Goal: Task Accomplishment & Management: Manage account settings

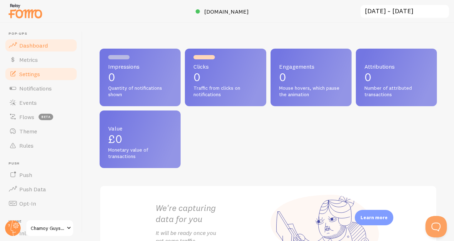
click at [41, 74] on link "Settings" at bounding box center [41, 74] width 74 height 14
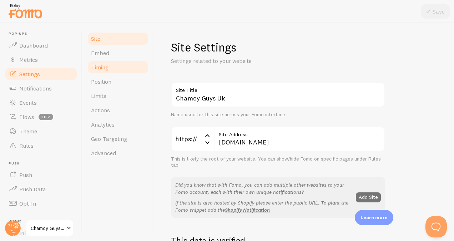
click at [110, 63] on link "Timing" at bounding box center [118, 67] width 62 height 14
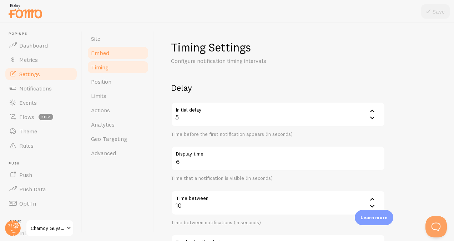
drag, startPoint x: 110, startPoint y: 63, endPoint x: 114, endPoint y: 52, distance: 12.0
click at [114, 52] on ul "Site Embed Timing Position Limits Actions Analytics Geo Targeting Advanced" at bounding box center [118, 95] width 62 height 129
click at [114, 52] on link "Embed" at bounding box center [118, 53] width 62 height 14
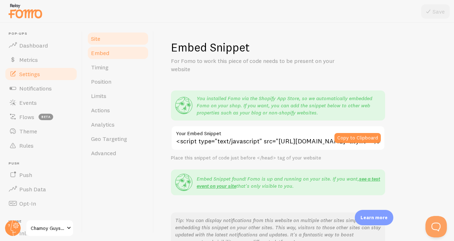
click at [122, 41] on link "Site" at bounding box center [118, 38] width 62 height 14
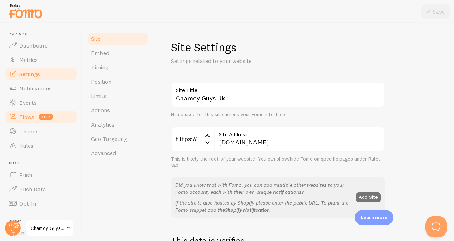
click at [49, 119] on span "beta" at bounding box center [46, 117] width 15 height 6
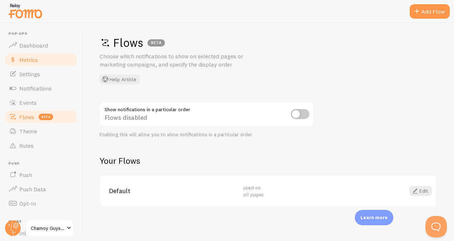
click at [37, 52] on link "Metrics" at bounding box center [41, 59] width 74 height 14
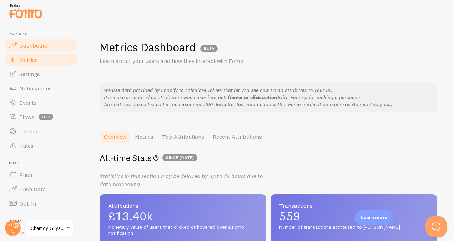
click at [42, 46] on span "Dashboard" at bounding box center [33, 45] width 29 height 7
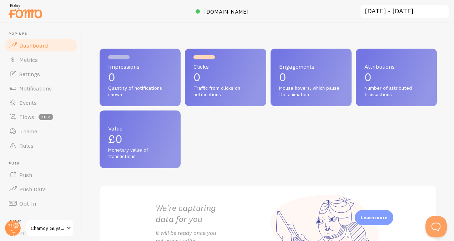
click at [139, 77] on p "0" at bounding box center [140, 76] width 64 height 11
click at [37, 61] on span "Metrics" at bounding box center [28, 59] width 19 height 7
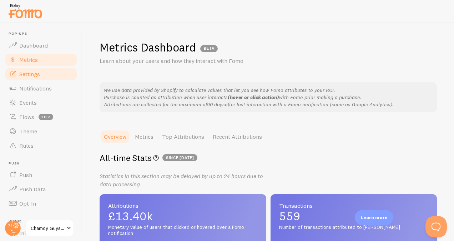
click at [35, 80] on link "Settings" at bounding box center [41, 74] width 74 height 14
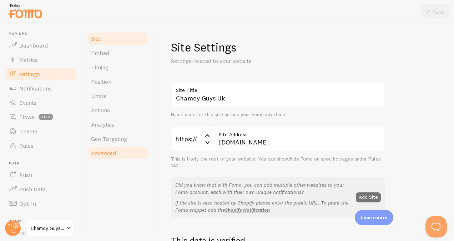
click at [112, 155] on span "Advanced" at bounding box center [103, 152] width 25 height 7
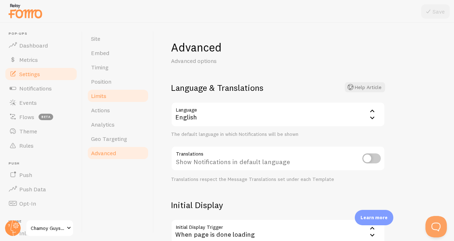
click at [117, 101] on link "Limits" at bounding box center [118, 96] width 62 height 14
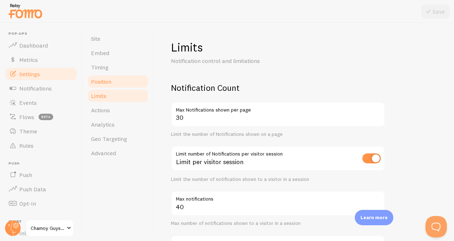
click at [122, 78] on link "Position" at bounding box center [118, 81] width 62 height 14
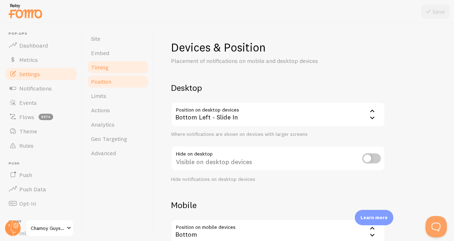
click at [122, 61] on link "Timing" at bounding box center [118, 67] width 62 height 14
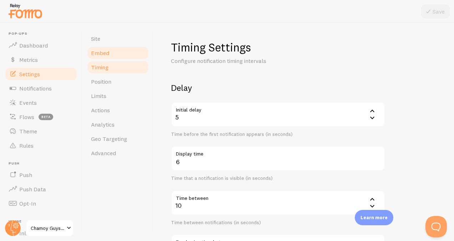
click at [121, 50] on link "Embed" at bounding box center [118, 53] width 62 height 14
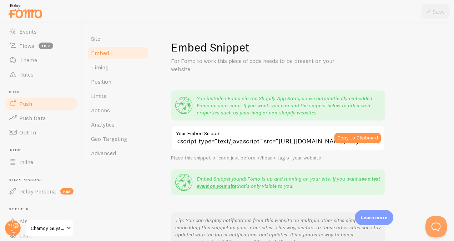
scroll to position [83, 0]
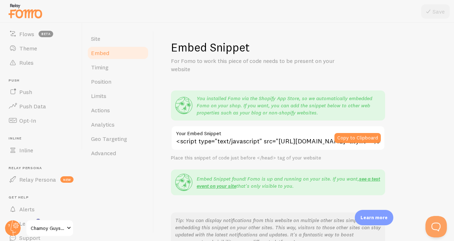
click at [54, 231] on span "Chamoy Guys Uk" at bounding box center [48, 227] width 34 height 9
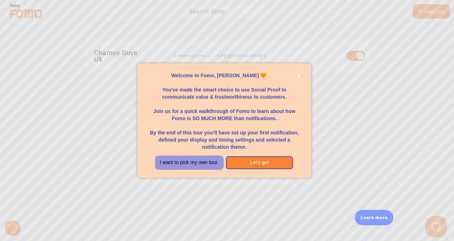
click at [201, 165] on button "I want to pick my own tour." at bounding box center [189, 162] width 67 height 13
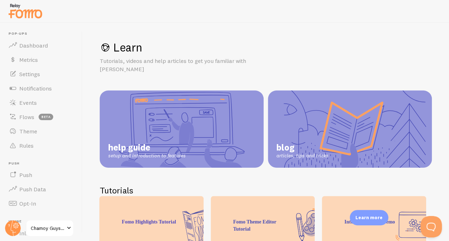
click at [63, 224] on span "Chamoy Guys Uk" at bounding box center [48, 227] width 34 height 9
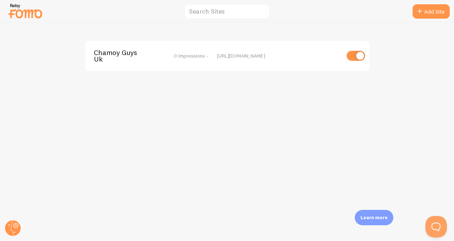
click at [17, 17] on img at bounding box center [25, 11] width 36 height 18
click at [11, 225] on icon at bounding box center [13, 228] width 5 height 16
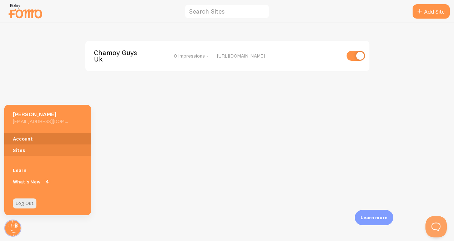
click at [38, 138] on link "Account" at bounding box center [47, 138] width 87 height 11
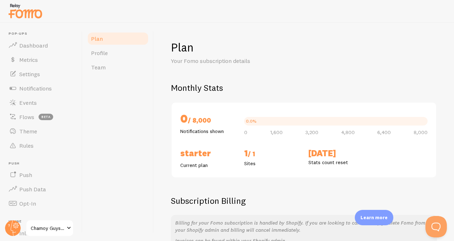
scroll to position [113, 0]
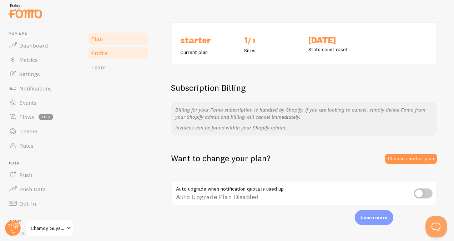
click at [105, 57] on link "Profile" at bounding box center [118, 53] width 62 height 14
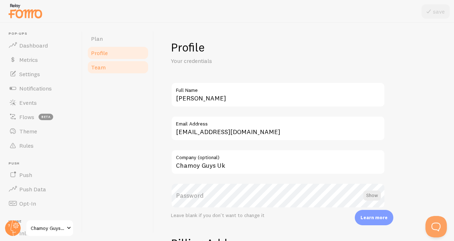
click at [106, 65] on link "Team" at bounding box center [118, 67] width 62 height 14
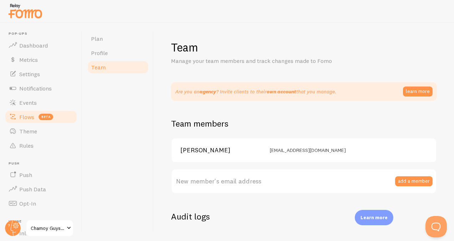
click at [34, 112] on link "Flows beta" at bounding box center [41, 117] width 74 height 14
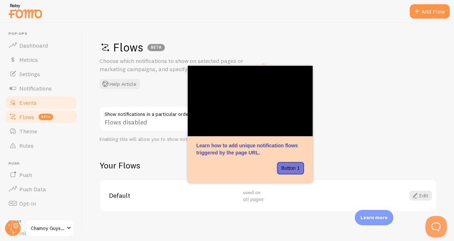
click at [45, 99] on link "Events" at bounding box center [41, 102] width 74 height 14
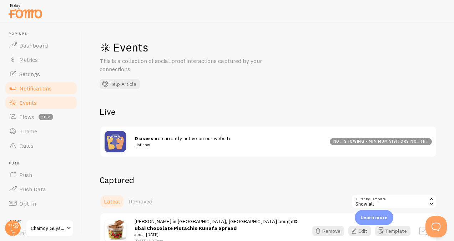
click at [56, 85] on link "Notifications" at bounding box center [41, 88] width 74 height 14
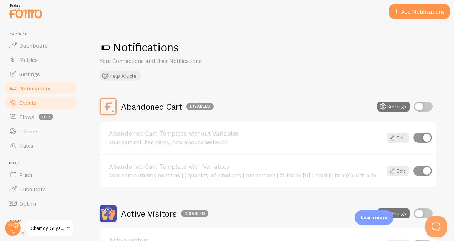
click at [54, 100] on link "Events" at bounding box center [41, 102] width 74 height 14
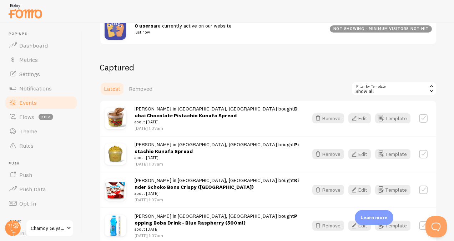
scroll to position [113, 0]
click at [34, 53] on link "Metrics" at bounding box center [41, 59] width 74 height 14
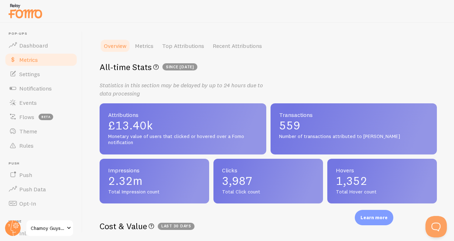
scroll to position [91, 0]
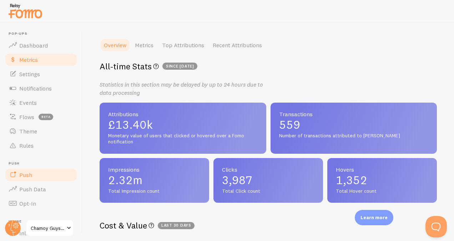
click at [31, 180] on link "Push" at bounding box center [41, 174] width 74 height 14
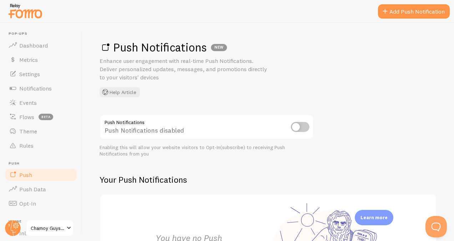
scroll to position [111, 0]
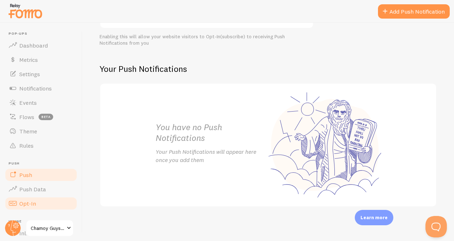
click at [43, 201] on link "Opt-In" at bounding box center [41, 203] width 74 height 14
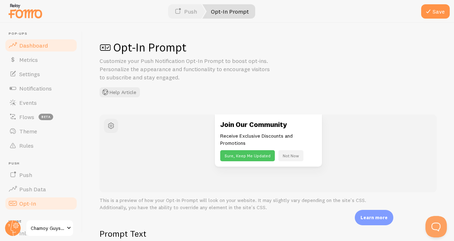
click at [34, 44] on span "Dashboard" at bounding box center [33, 45] width 29 height 7
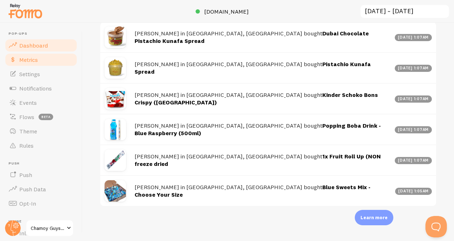
click at [40, 62] on link "Metrics" at bounding box center [41, 59] width 74 height 14
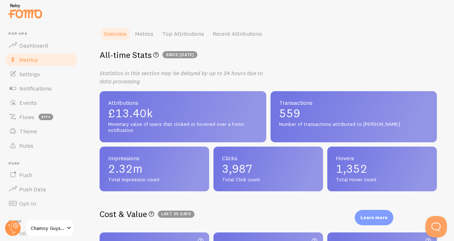
scroll to position [191, 0]
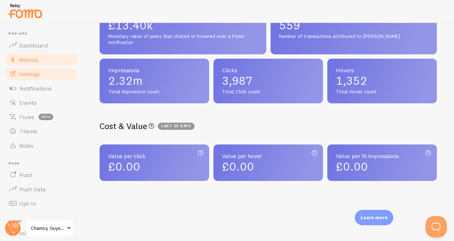
click at [41, 72] on link "Settings" at bounding box center [41, 74] width 74 height 14
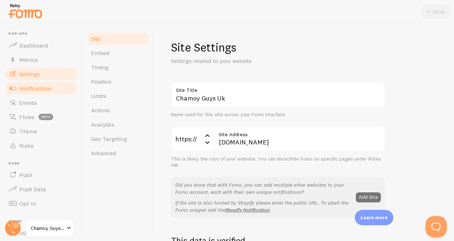
click at [41, 92] on link "Notifications" at bounding box center [41, 88] width 74 height 14
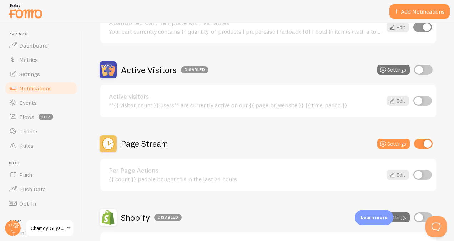
scroll to position [144, 0]
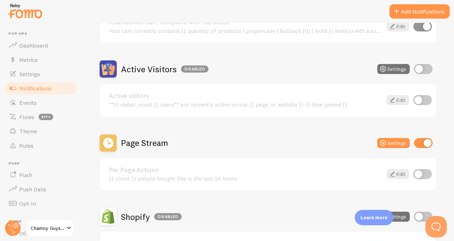
click at [415, 70] on input "checkbox" at bounding box center [423, 69] width 19 height 10
checkbox input "true"
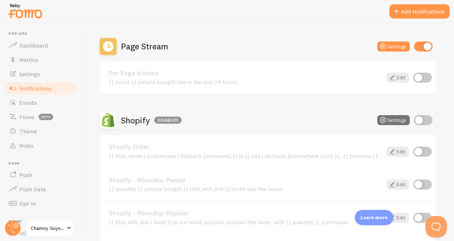
scroll to position [239, 0]
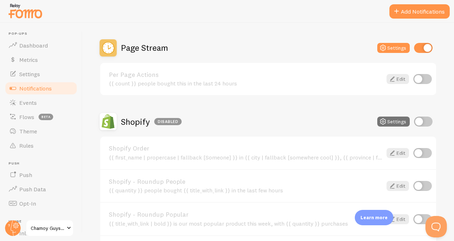
click at [415, 77] on input "checkbox" at bounding box center [422, 79] width 19 height 10
checkbox input "true"
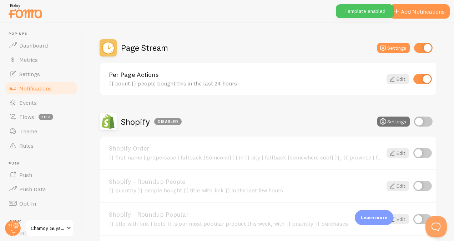
click at [209, 38] on div "Abandoned Cart Disabled Settings Abandoned Cart Template without Variables Your…" at bounding box center [268, 80] width 337 height 443
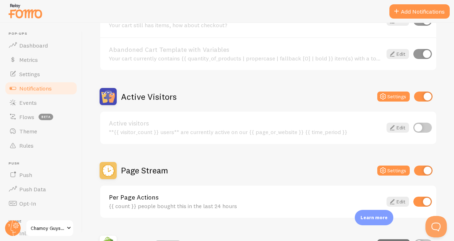
scroll to position [117, 0]
click at [418, 127] on input "checkbox" at bounding box center [422, 127] width 19 height 10
checkbox input "true"
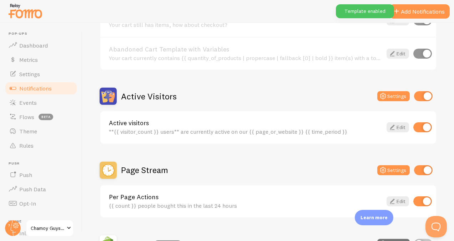
click at [294, 98] on div "Active Visitors Settings" at bounding box center [268, 95] width 337 height 17
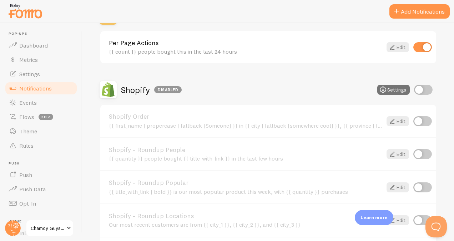
scroll to position [334, 0]
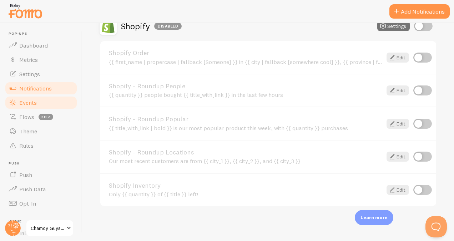
click at [41, 103] on link "Events" at bounding box center [41, 102] width 74 height 14
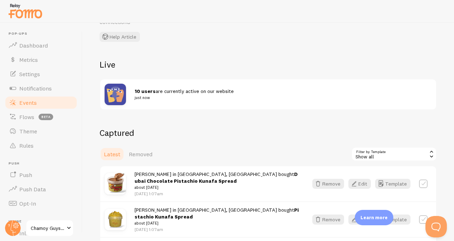
scroll to position [61, 0]
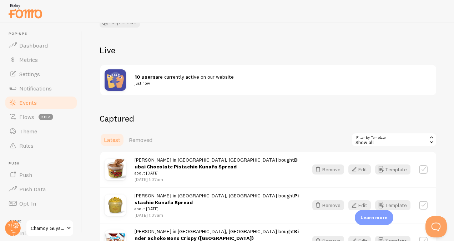
click at [203, 77] on span "10 users are currently active on our website just now" at bounding box center [279, 80] width 289 height 13
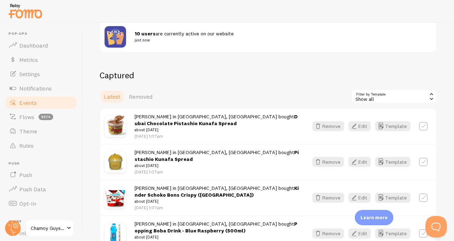
scroll to position [105, 0]
click at [45, 113] on link "Flows beta" at bounding box center [41, 117] width 74 height 14
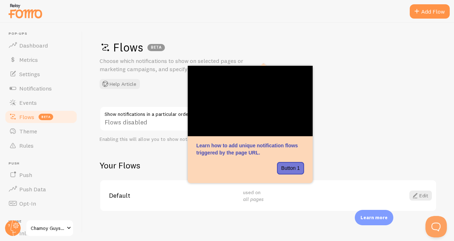
click at [340, 124] on div "Flows BETA Choose which notifications to show on selected pages or marketing ca…" at bounding box center [268, 132] width 372 height 218
click at [154, 129] on div "Flows disabled" at bounding box center [207, 119] width 214 height 26
click at [40, 62] on link "Metrics" at bounding box center [41, 59] width 74 height 14
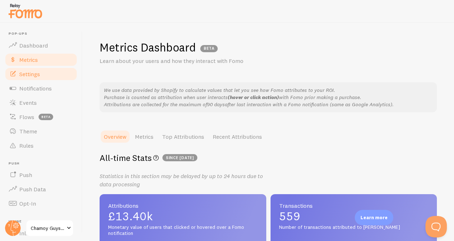
click at [34, 71] on span "Settings" at bounding box center [29, 73] width 21 height 7
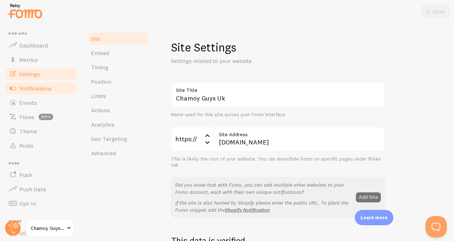
click at [41, 92] on link "Notifications" at bounding box center [41, 88] width 74 height 14
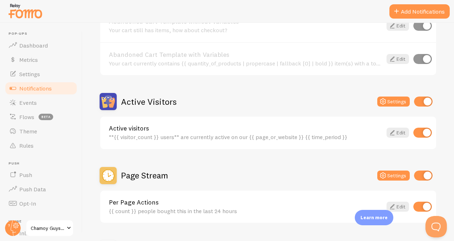
scroll to position [112, 0]
click at [386, 105] on button "Settings" at bounding box center [393, 101] width 32 height 10
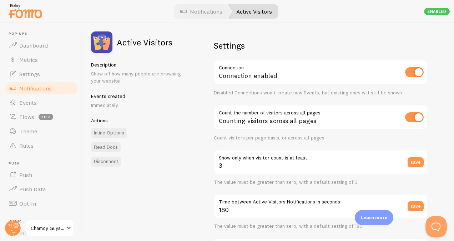
click at [101, 45] on img at bounding box center [101, 41] width 21 height 21
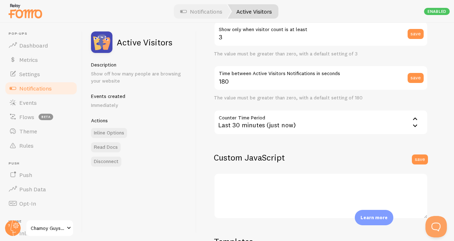
scroll to position [208, 0]
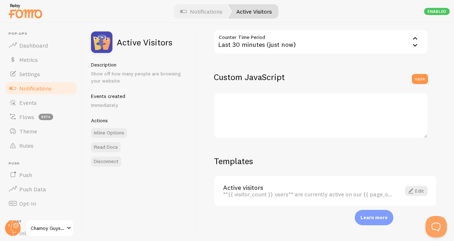
click at [45, 88] on span "Notifications" at bounding box center [35, 88] width 32 height 7
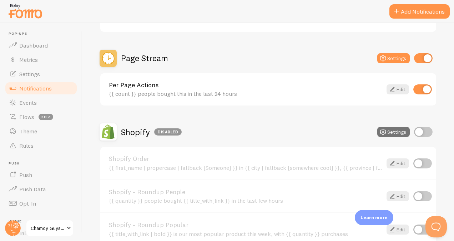
scroll to position [226, 0]
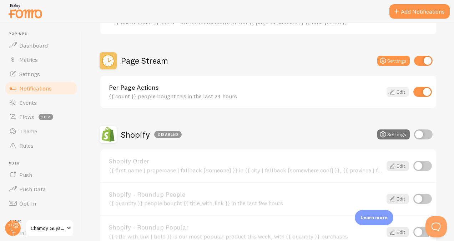
click at [389, 94] on icon at bounding box center [392, 91] width 9 height 9
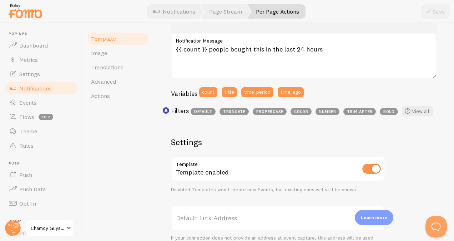
scroll to position [293, 0]
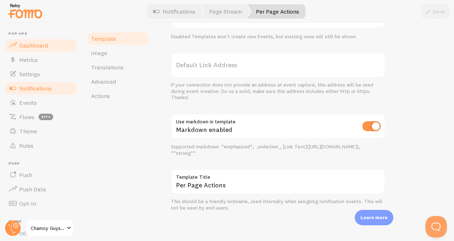
click at [29, 44] on span "Dashboard" at bounding box center [33, 45] width 29 height 7
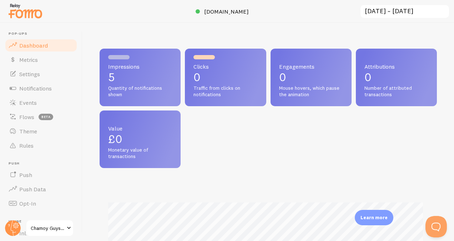
scroll to position [188, 332]
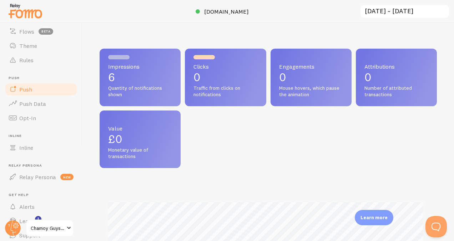
scroll to position [85, 0]
click at [46, 89] on link "Push" at bounding box center [41, 89] width 74 height 14
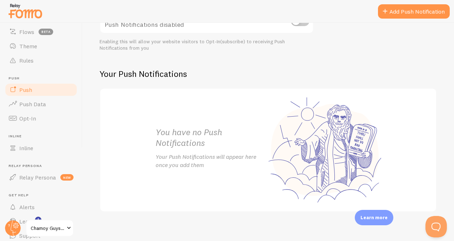
scroll to position [111, 0]
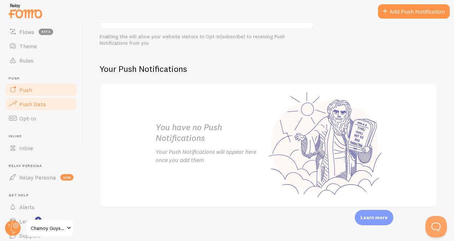
click at [59, 103] on link "Push Data" at bounding box center [41, 104] width 74 height 14
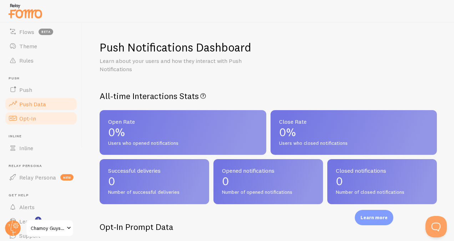
click at [44, 118] on link "Opt-In" at bounding box center [41, 118] width 74 height 14
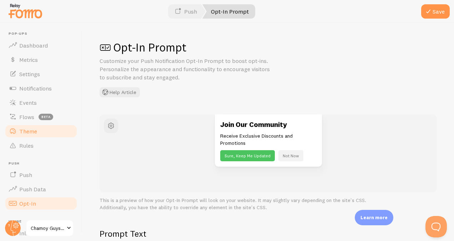
click at [41, 126] on link "Theme" at bounding box center [41, 131] width 74 height 14
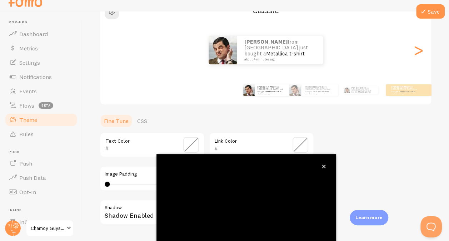
scroll to position [71, 0]
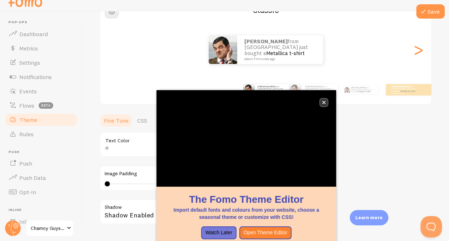
click at [325, 101] on icon "close," at bounding box center [324, 102] width 4 height 4
click at [220, 233] on button "Watch Later" at bounding box center [218, 232] width 35 height 13
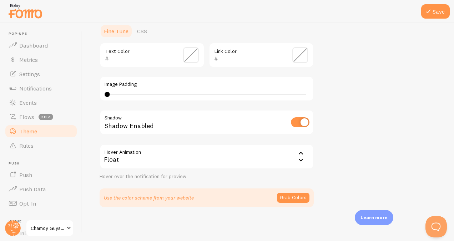
scroll to position [0, 0]
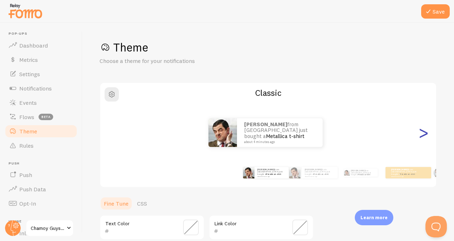
click at [419, 134] on div ">" at bounding box center [423, 132] width 9 height 51
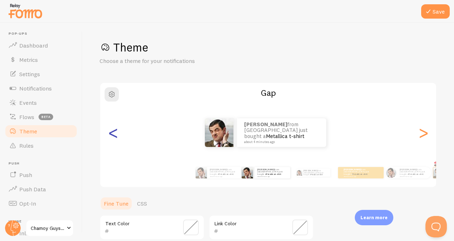
click at [116, 135] on div "<" at bounding box center [113, 132] width 9 height 51
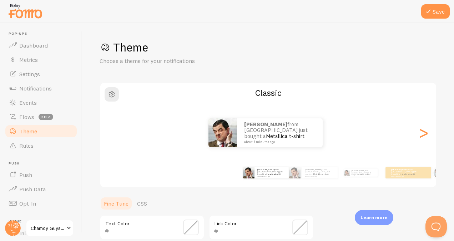
click at [116, 135] on div "<" at bounding box center [113, 132] width 9 height 51
click at [116, 135] on div "[PERSON_NAME] from [GEOGRAPHIC_DATA] just bought a Metallica t-shirt about 4 mi…" at bounding box center [265, 132] width 331 height 29
click at [419, 139] on div ">" at bounding box center [423, 132] width 9 height 51
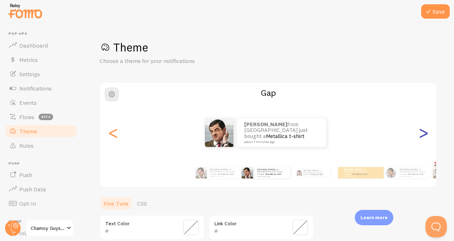
click at [419, 139] on div ">" at bounding box center [423, 132] width 9 height 51
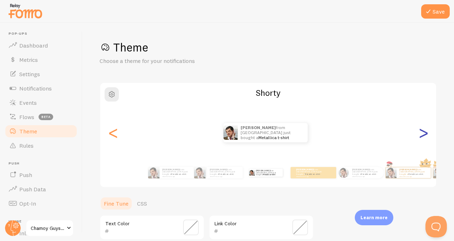
click at [419, 139] on div ">" at bounding box center [423, 132] width 9 height 51
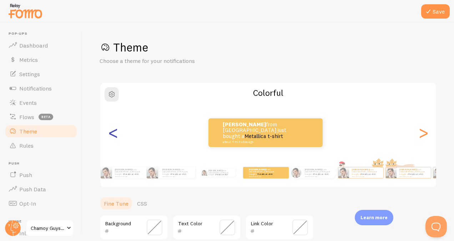
click at [116, 138] on div "<" at bounding box center [113, 132] width 9 height 51
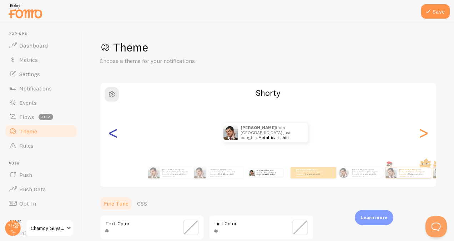
click at [116, 138] on div "<" at bounding box center [113, 132] width 9 height 51
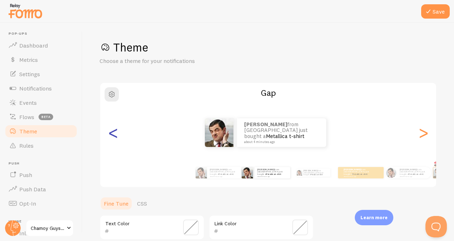
click at [116, 138] on div "<" at bounding box center [113, 132] width 9 height 51
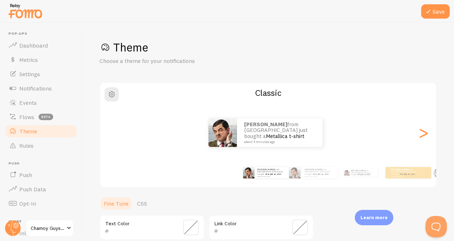
click at [116, 138] on div "[PERSON_NAME] from [GEOGRAPHIC_DATA] just bought a Metallica t-shirt about 4 mi…" at bounding box center [265, 132] width 331 height 29
click at [422, 5] on div "Save" at bounding box center [435, 11] width 29 height 14
click at [432, 11] on icon at bounding box center [428, 11] width 9 height 9
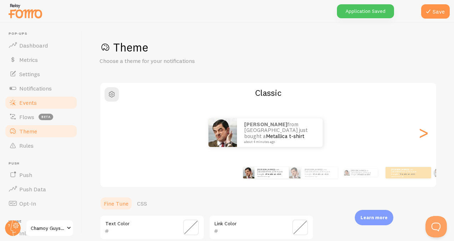
click at [36, 109] on link "Events" at bounding box center [41, 102] width 74 height 14
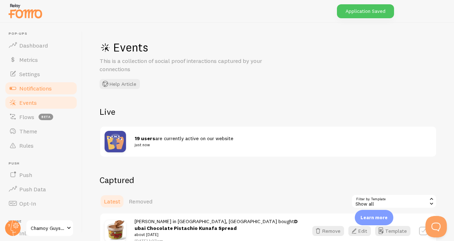
click at [40, 87] on span "Notifications" at bounding box center [35, 88] width 32 height 7
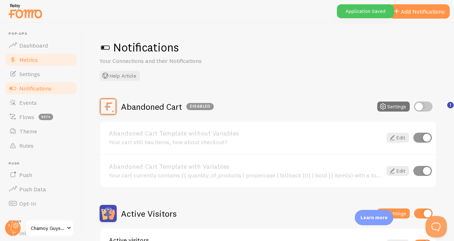
click at [42, 66] on link "Metrics" at bounding box center [41, 59] width 74 height 14
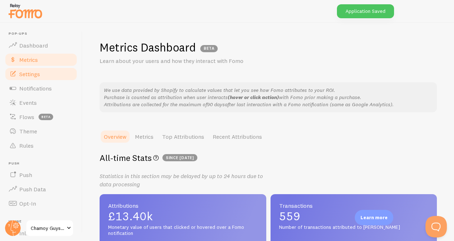
click at [41, 75] on link "Settings" at bounding box center [41, 74] width 74 height 14
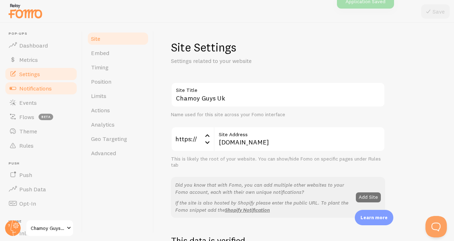
click at [48, 94] on link "Notifications" at bounding box center [41, 88] width 74 height 14
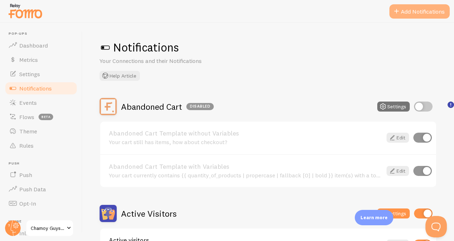
click at [422, 8] on button "Add Notifications" at bounding box center [419, 11] width 60 height 14
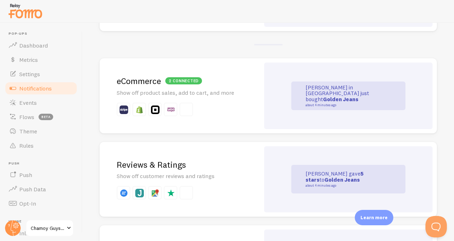
scroll to position [141, 0]
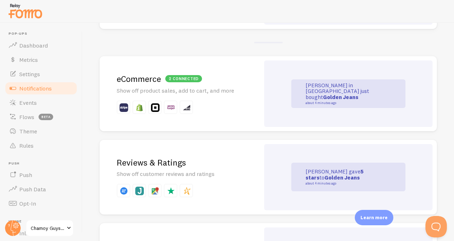
click at [227, 90] on p "Show off product sales, add to cart, and more" at bounding box center [180, 90] width 126 height 8
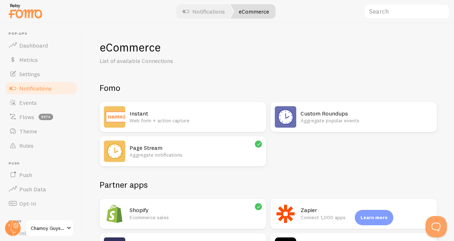
click at [259, 147] on icon at bounding box center [259, 144] width 6 height 6
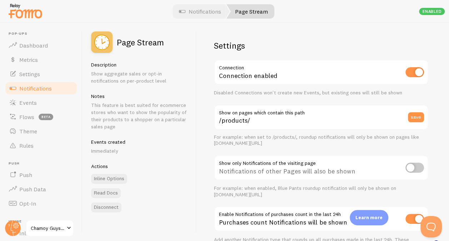
click at [41, 91] on span "Notifications" at bounding box center [35, 88] width 32 height 7
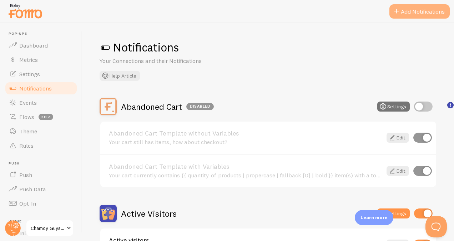
click at [409, 10] on button "Add Notifications" at bounding box center [419, 11] width 60 height 14
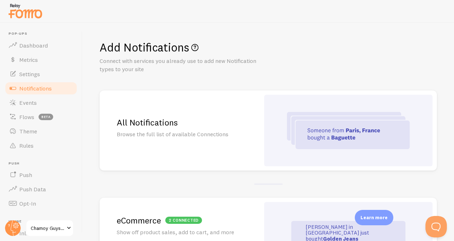
scroll to position [158, 0]
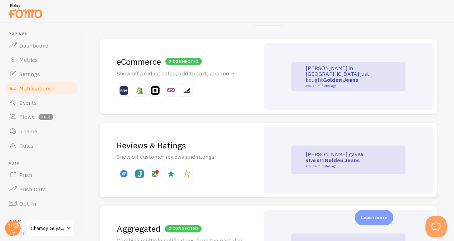
click at [206, 87] on p at bounding box center [180, 90] width 126 height 14
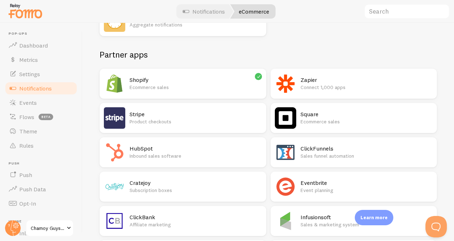
scroll to position [32, 0]
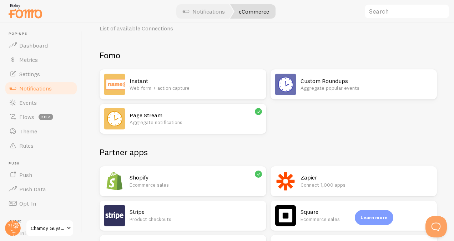
click at [178, 91] on div "Instant Web form + action capture" at bounding box center [196, 84] width 132 height 21
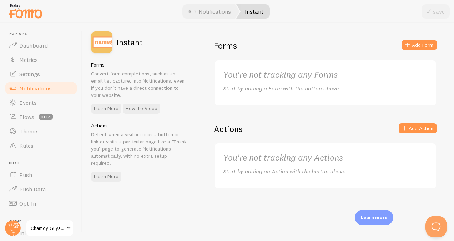
click at [37, 89] on span "Notifications" at bounding box center [35, 88] width 32 height 7
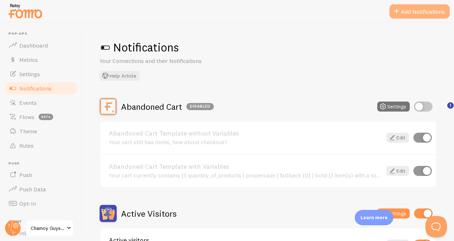
click at [401, 14] on button "Add Notifications" at bounding box center [419, 11] width 60 height 14
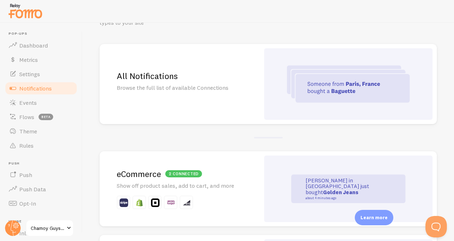
scroll to position [46, 0]
click at [292, 180] on div "[PERSON_NAME] in [GEOGRAPHIC_DATA] just bought Golden Jeans about 4 minutes ago" at bounding box center [348, 189] width 114 height 29
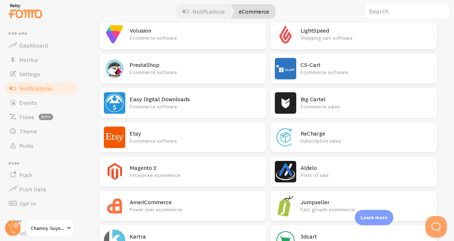
scroll to position [770, 0]
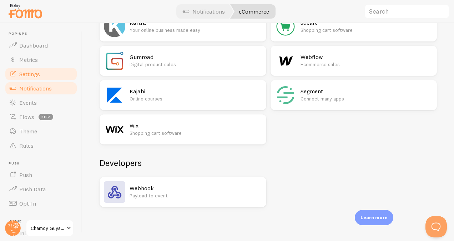
click at [35, 73] on span "Settings" at bounding box center [29, 73] width 21 height 7
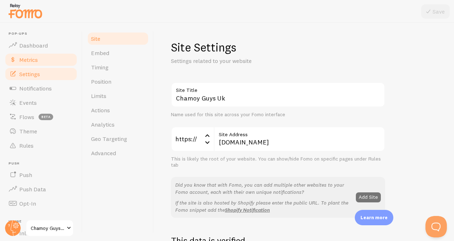
click at [49, 57] on link "Metrics" at bounding box center [41, 59] width 74 height 14
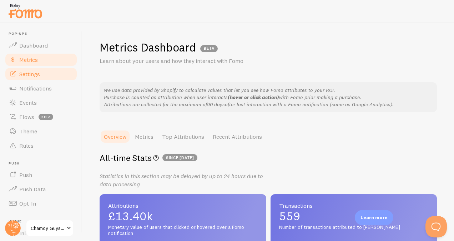
click at [45, 72] on link "Settings" at bounding box center [41, 74] width 74 height 14
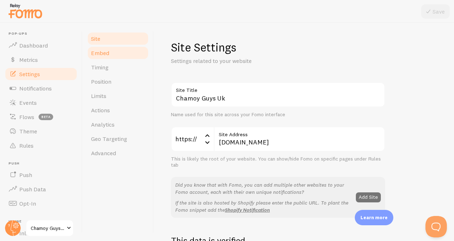
click at [119, 51] on link "Embed" at bounding box center [118, 53] width 62 height 14
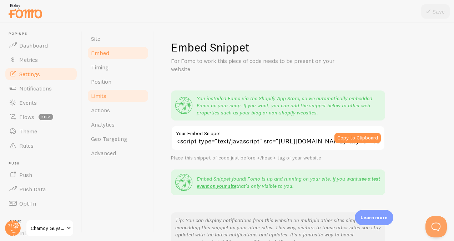
click at [104, 100] on link "Limits" at bounding box center [118, 96] width 62 height 14
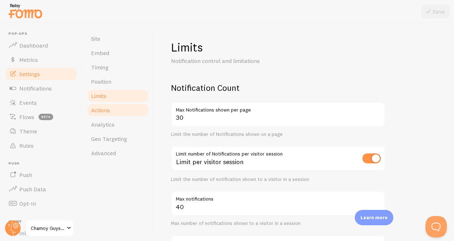
click at [106, 110] on span "Actions" at bounding box center [100, 109] width 19 height 7
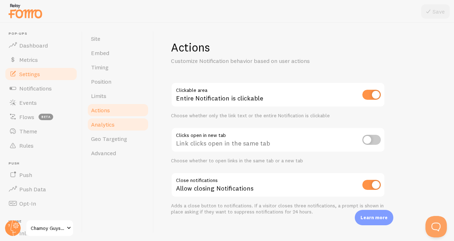
click at [110, 121] on span "Analytics" at bounding box center [103, 124] width 24 height 7
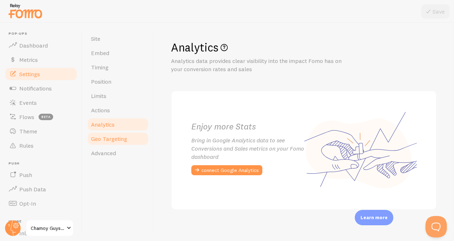
click at [114, 145] on link "Geo Targeting" at bounding box center [118, 138] width 62 height 14
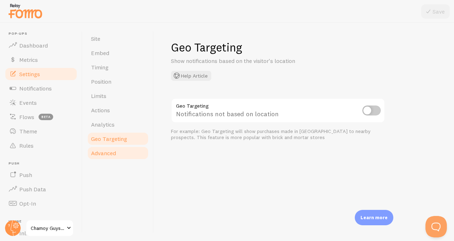
click at [116, 156] on span "Advanced" at bounding box center [103, 152] width 25 height 7
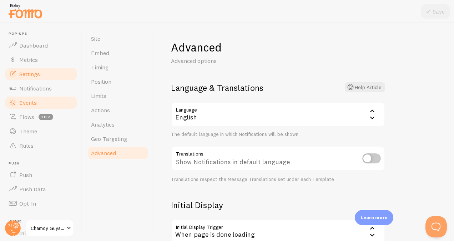
click at [41, 107] on link "Events" at bounding box center [41, 102] width 74 height 14
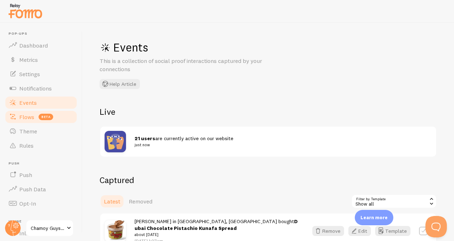
click at [42, 115] on span "beta" at bounding box center [46, 117] width 15 height 6
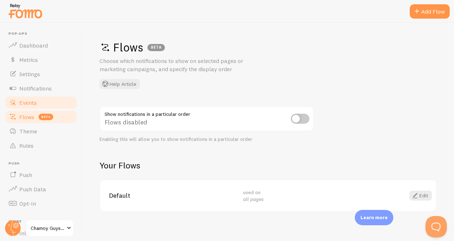
click at [42, 103] on link "Events" at bounding box center [41, 102] width 74 height 14
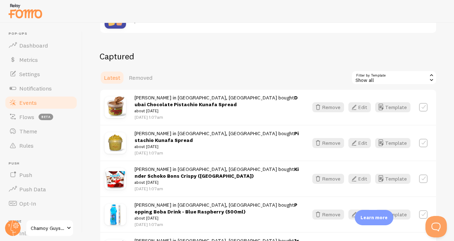
scroll to position [125, 0]
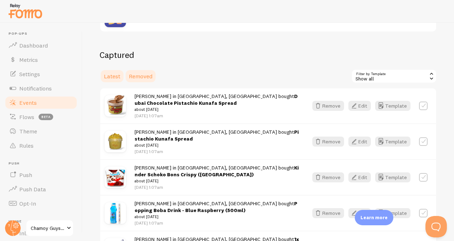
click at [130, 79] on span "Removed" at bounding box center [141, 75] width 24 height 7
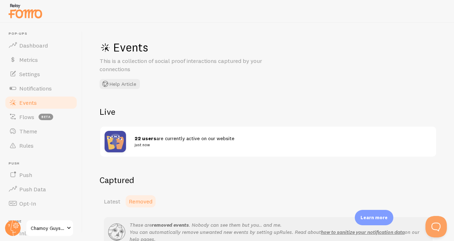
scroll to position [60, 0]
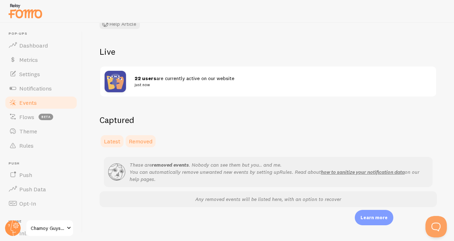
click at [108, 141] on span "Latest" at bounding box center [112, 140] width 16 height 7
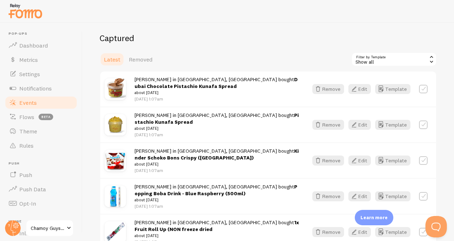
scroll to position [143, 0]
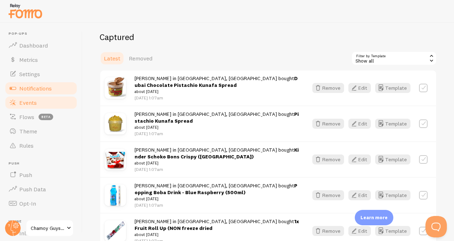
click at [57, 89] on link "Notifications" at bounding box center [41, 88] width 74 height 14
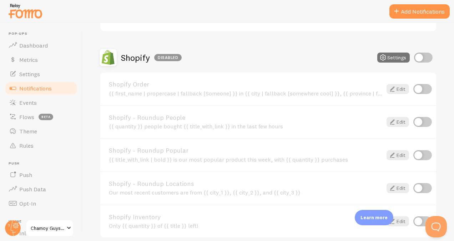
scroll to position [304, 0]
